Goal: Information Seeking & Learning: Learn about a topic

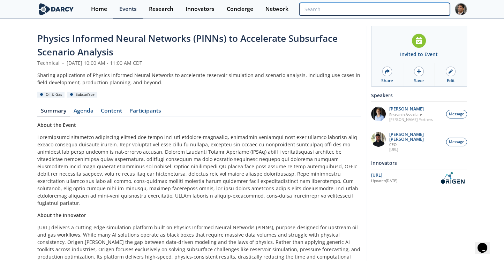
click at [400, 14] on input "search" at bounding box center [374, 9] width 150 height 13
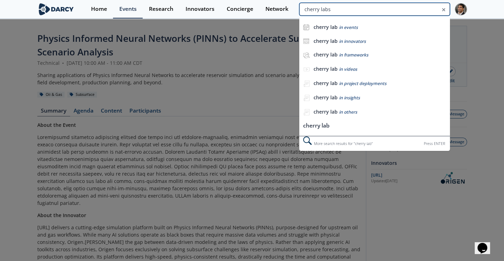
type input "cherry labs"
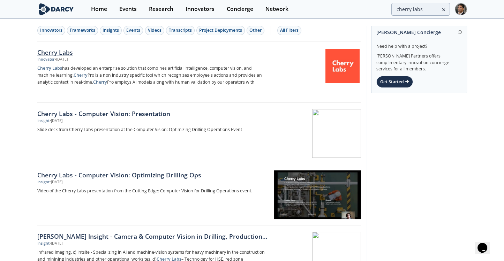
click at [59, 52] on div "Cherry Labs" at bounding box center [152, 52] width 231 height 9
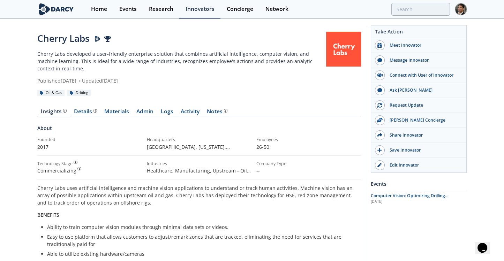
scroll to position [32, 0]
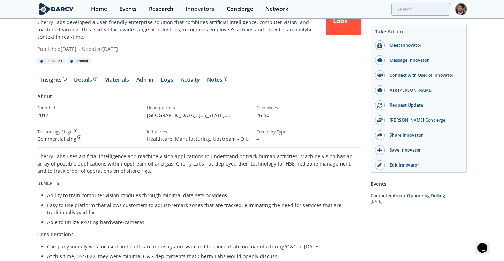
click at [115, 80] on link "Materials" at bounding box center [117, 81] width 32 height 8
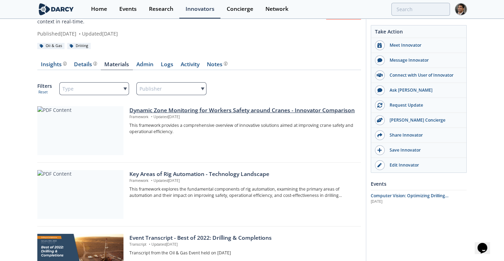
scroll to position [61, 0]
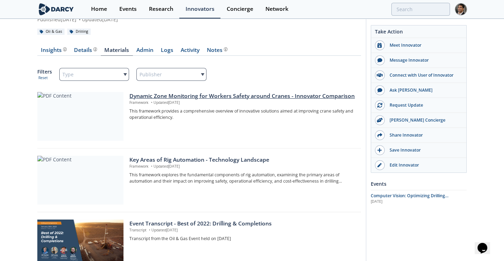
click at [176, 96] on div "Dynamic Zone Monitoring for Workers Safety around Cranes - Innovator Comparison" at bounding box center [242, 96] width 227 height 8
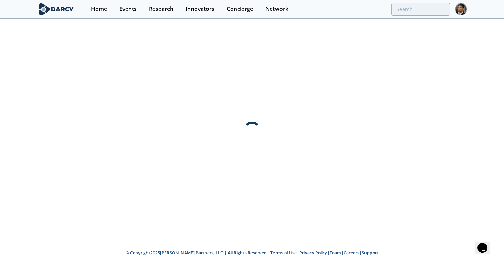
scroll to position [0, 0]
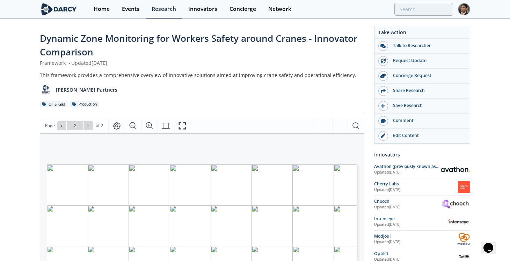
type input "1"
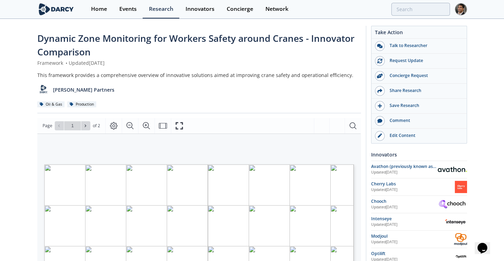
click at [174, 77] on div "This framework provides a comprehensive overview of innovative solutions aimed …" at bounding box center [199, 75] width 324 height 7
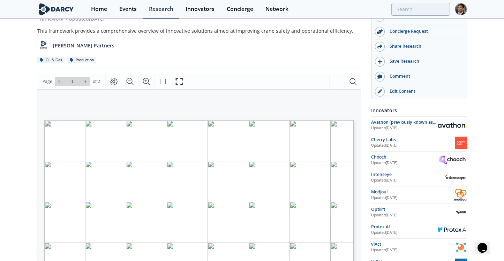
scroll to position [45, 0]
